Goal: Information Seeking & Learning: Learn about a topic

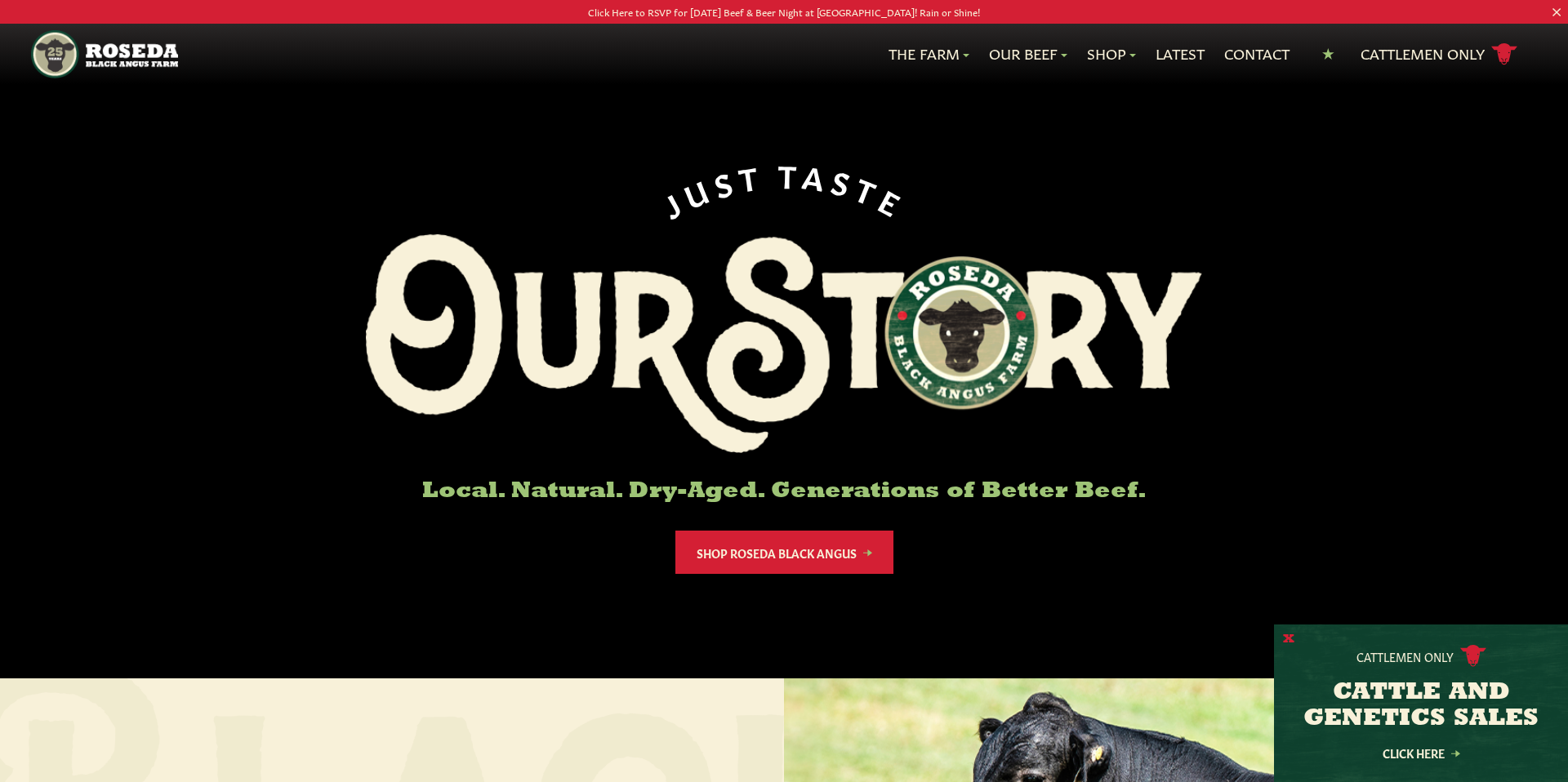
click at [1287, 638] on button "X" at bounding box center [1288, 639] width 11 height 17
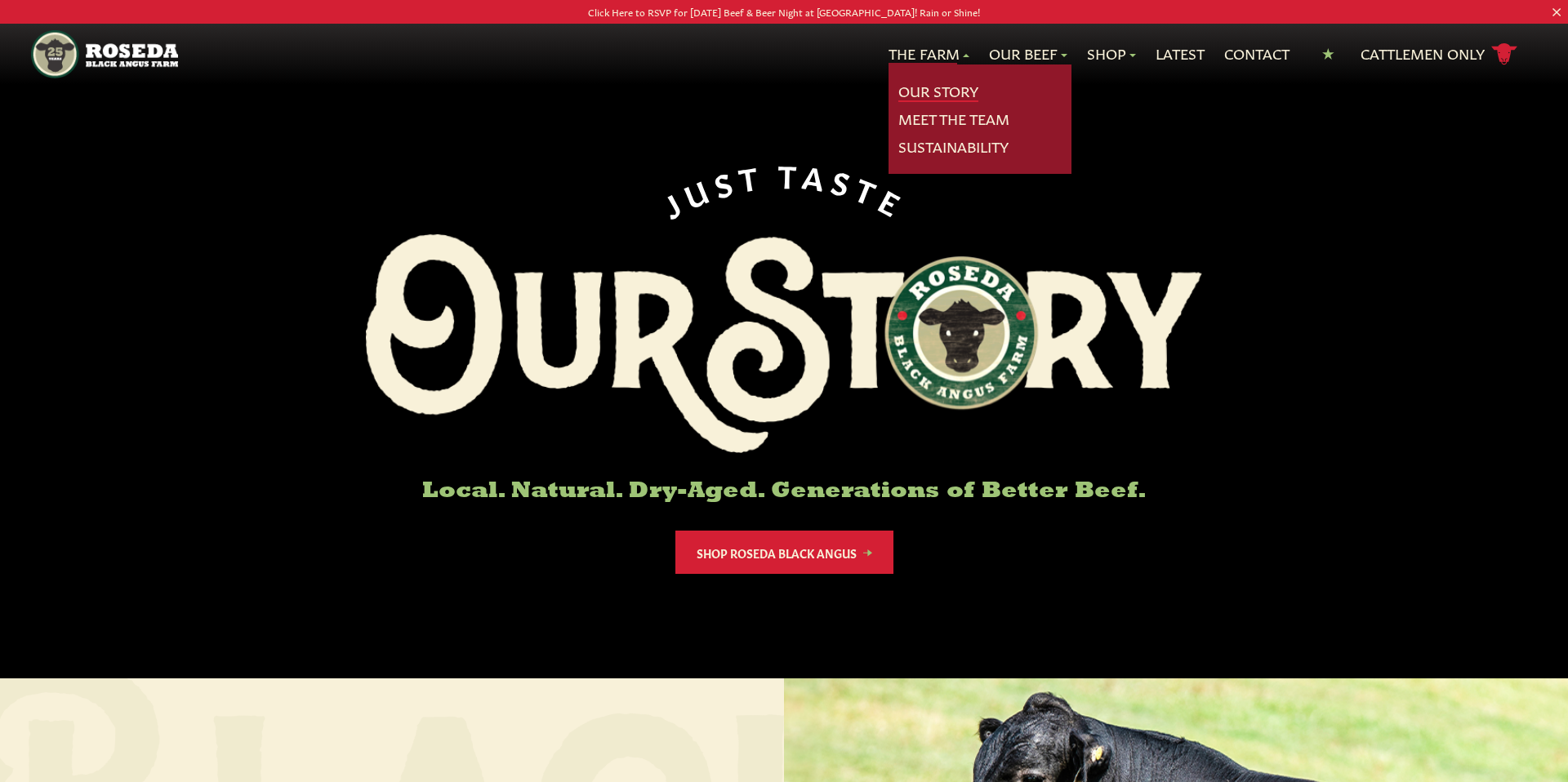
click at [922, 86] on link "Our Story" at bounding box center [938, 92] width 80 height 22
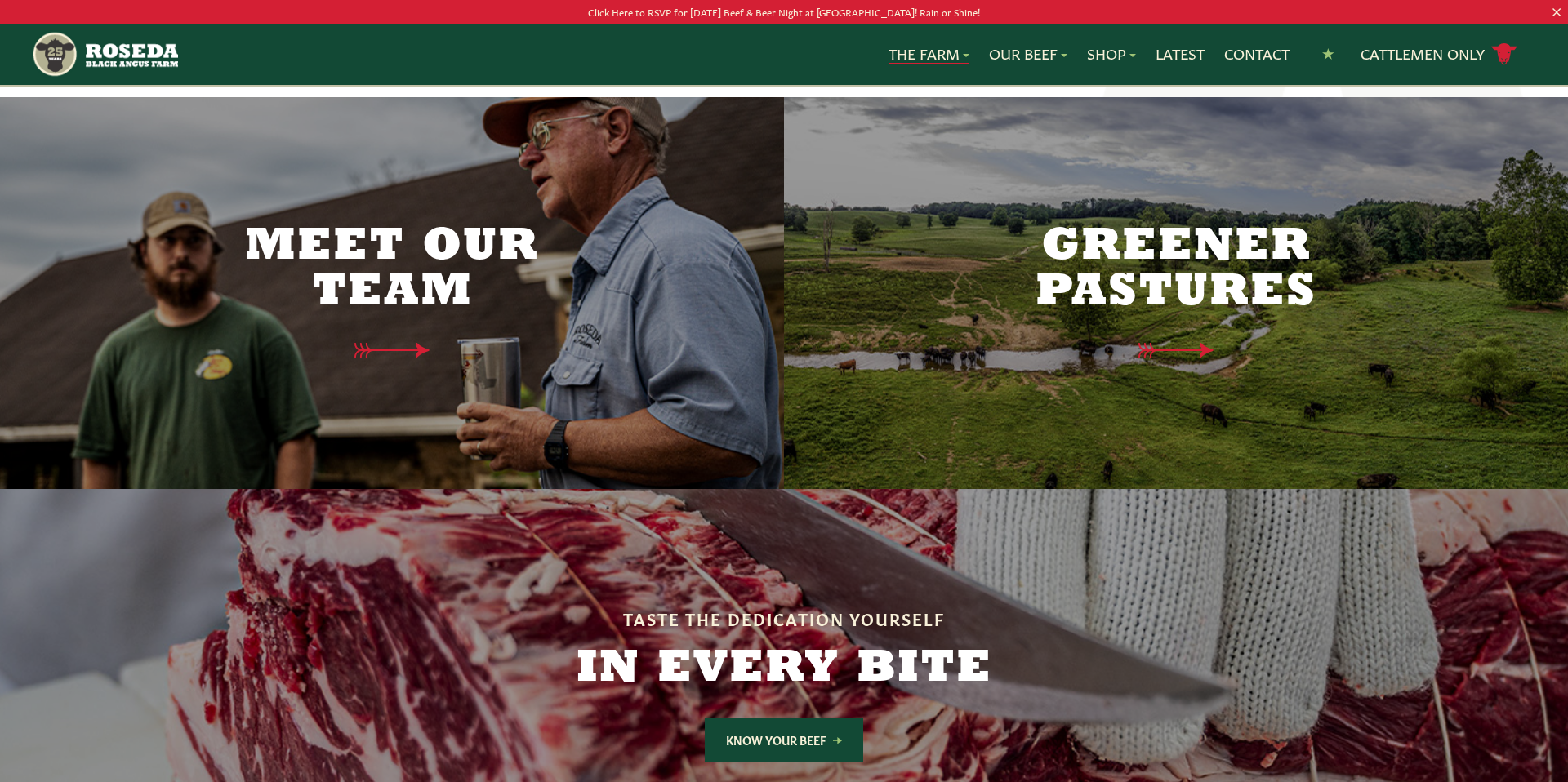
scroll to position [4108, 0]
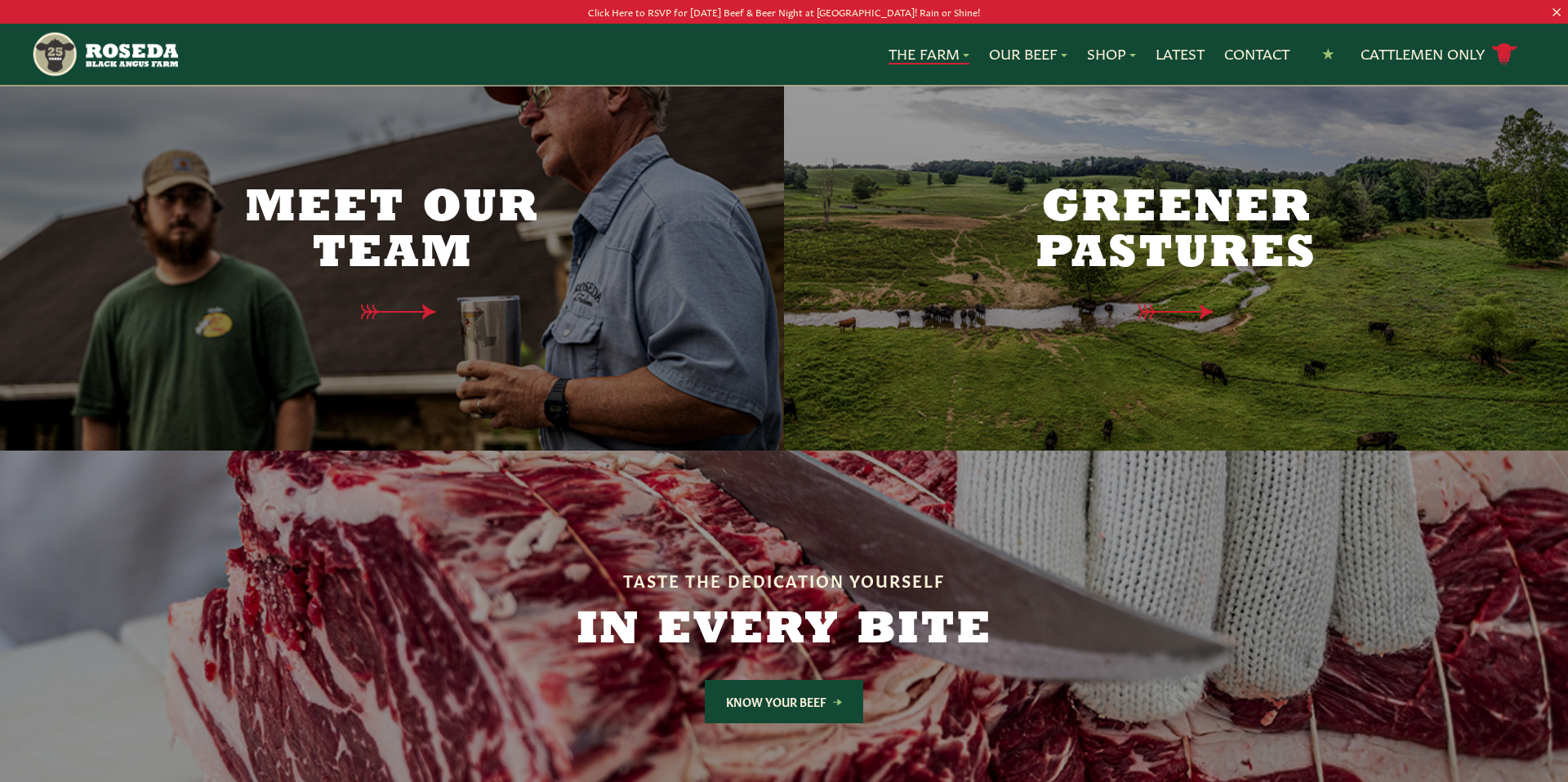
click at [389, 251] on div "Meet Our Team" at bounding box center [392, 255] width 343 height 268
click at [405, 303] on icon at bounding box center [405, 312] width 118 height 17
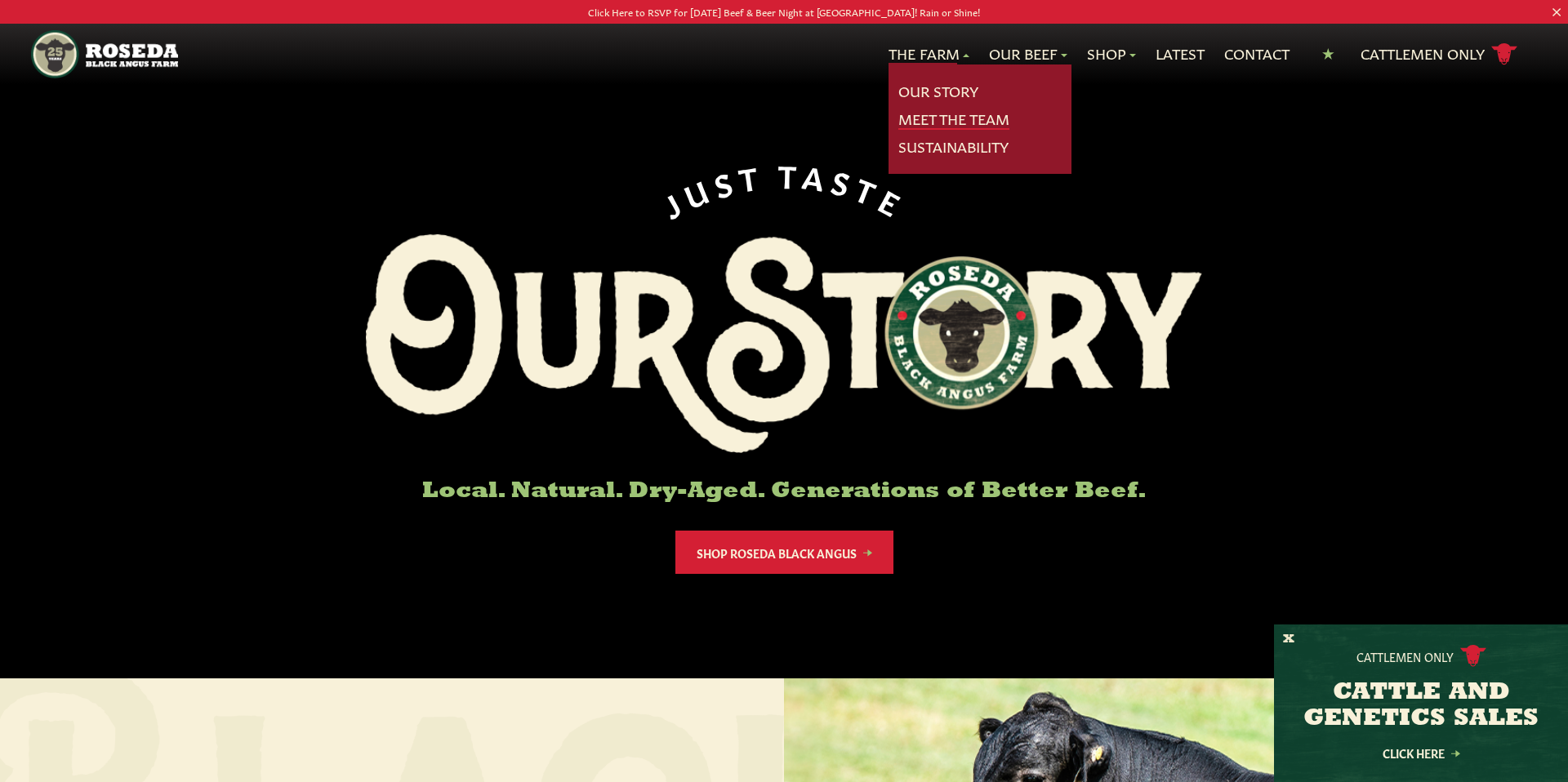
click at [928, 118] on link "Meet The Team" at bounding box center [953, 119] width 111 height 22
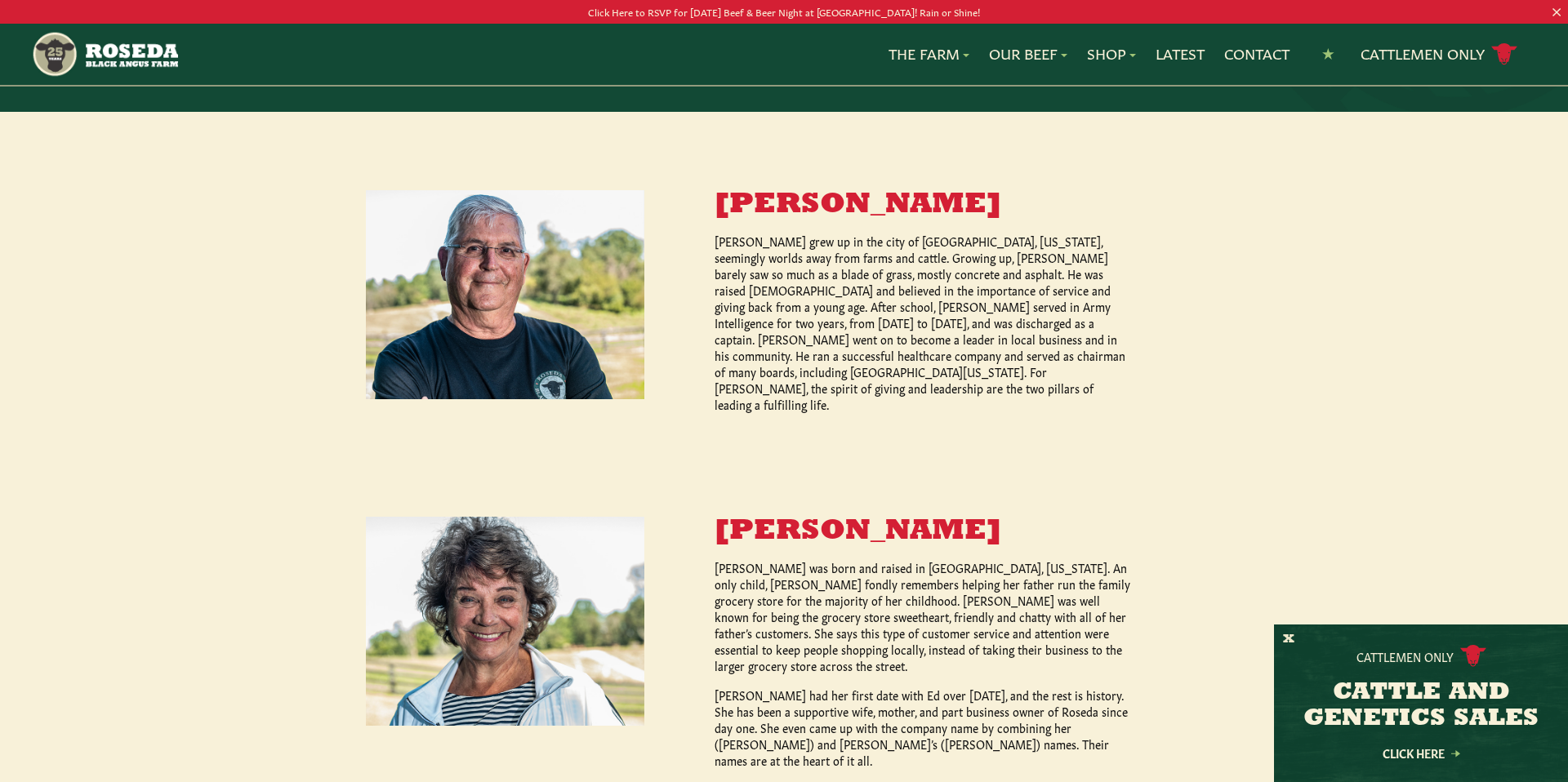
scroll to position [671, 0]
